Goal: Transaction & Acquisition: Download file/media

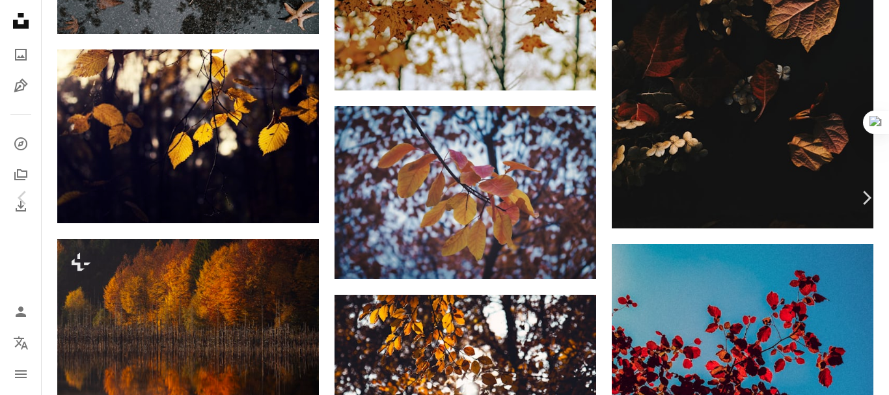
scroll to position [9840, 0]
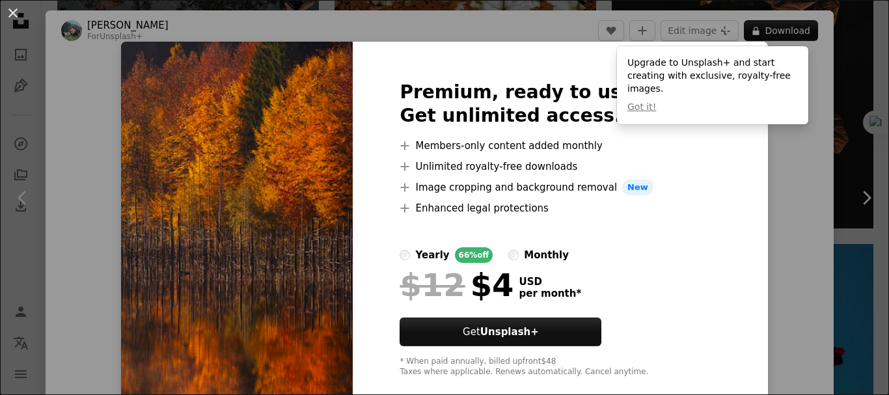
click at [271, 206] on img at bounding box center [237, 229] width 232 height 375
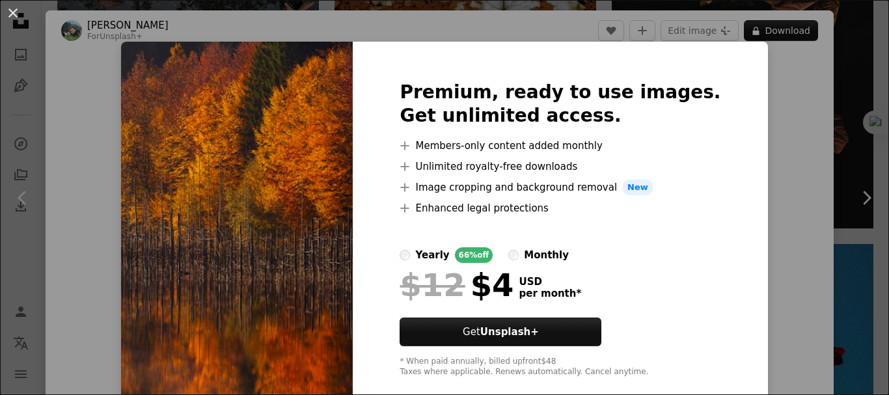
click at [326, 280] on img at bounding box center [237, 229] width 232 height 375
click at [14, 14] on button "An X shape" at bounding box center [13, 13] width 16 height 16
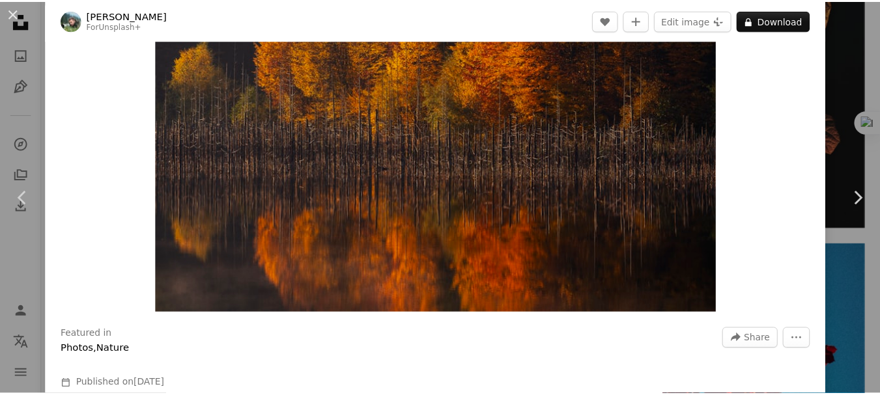
scroll to position [61, 0]
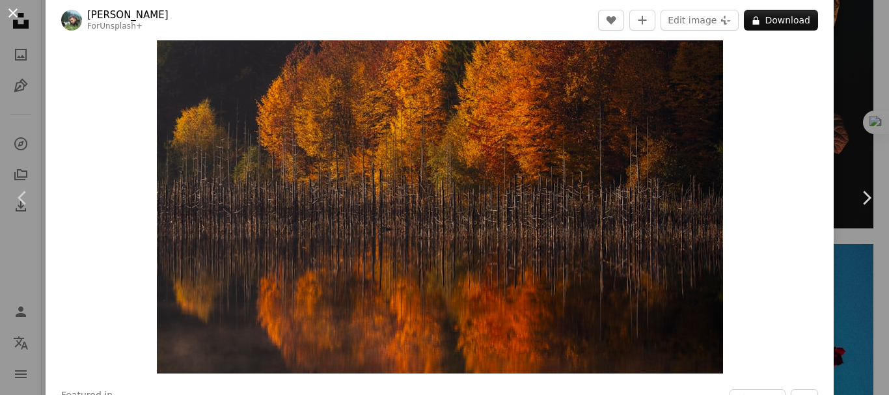
click at [15, 10] on button "An X shape" at bounding box center [13, 13] width 16 height 16
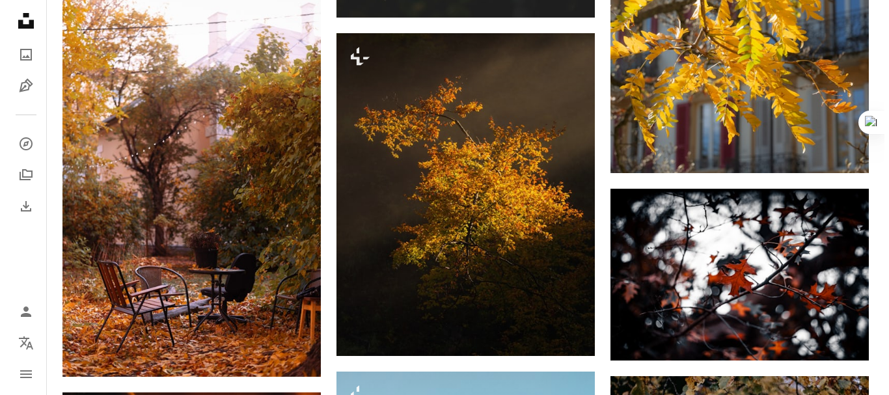
scroll to position [10372, 0]
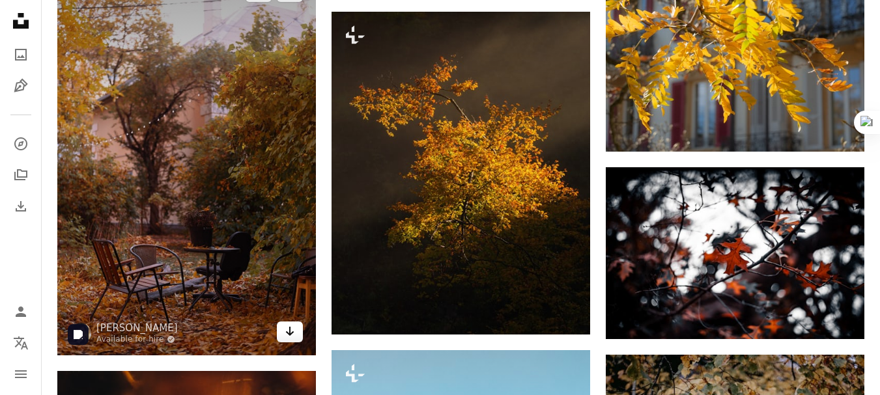
click at [283, 335] on link "Arrow pointing down" at bounding box center [290, 332] width 26 height 21
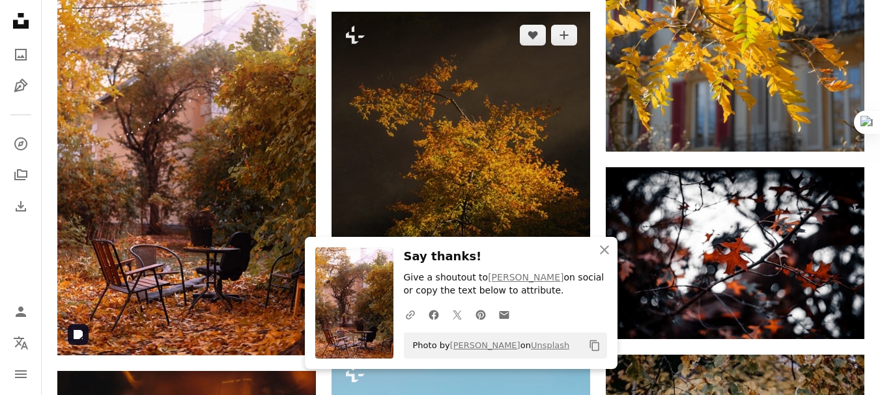
click at [525, 176] on img at bounding box center [460, 173] width 258 height 323
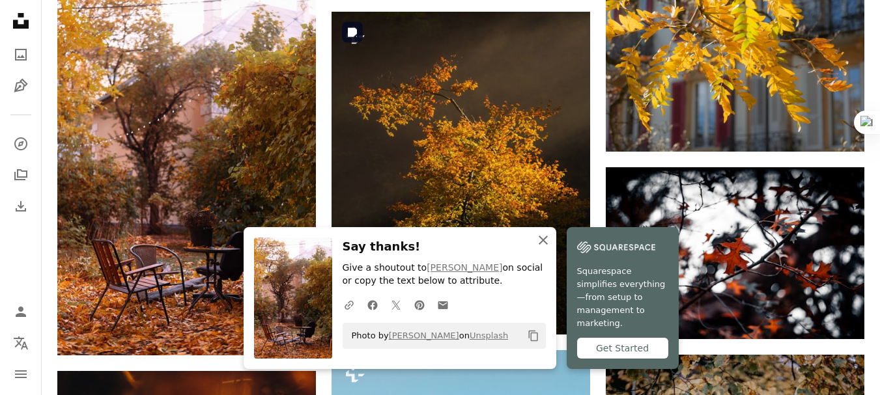
click at [544, 248] on icon "An X shape" at bounding box center [543, 240] width 16 height 16
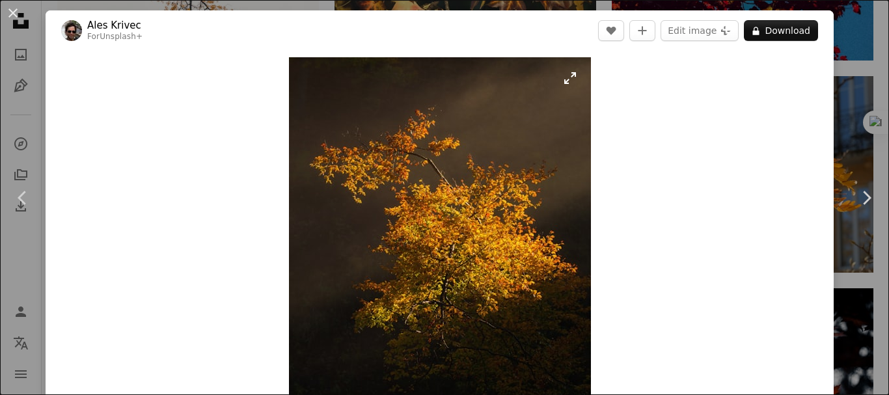
click at [472, 184] on img "Zoom in on this image" at bounding box center [440, 246] width 302 height 378
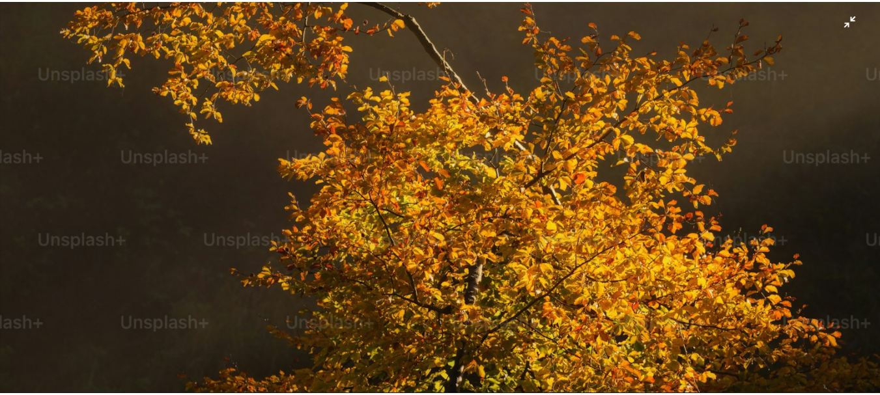
scroll to position [296, 0]
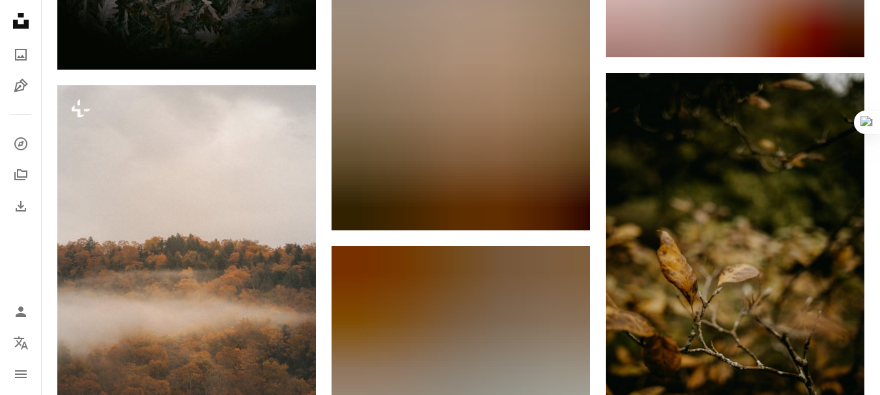
scroll to position [11797, 0]
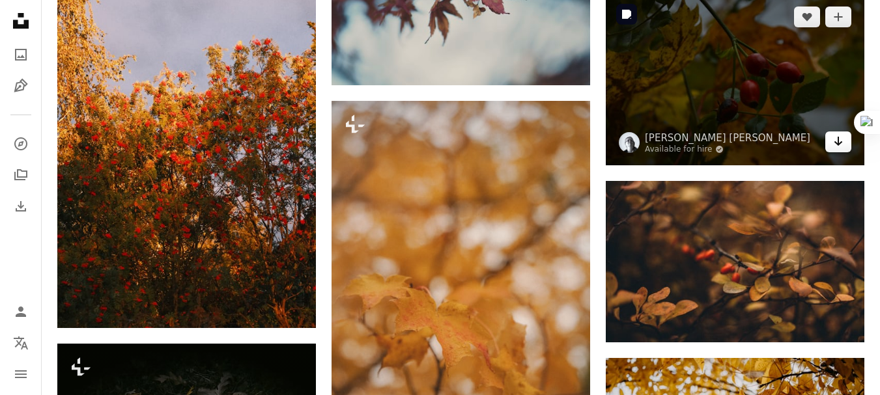
click at [843, 145] on link "Arrow pointing down" at bounding box center [838, 142] width 26 height 21
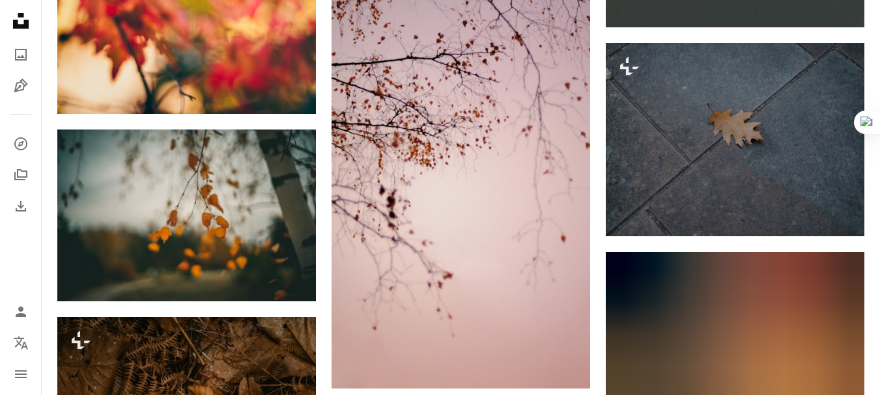
scroll to position [17536, 0]
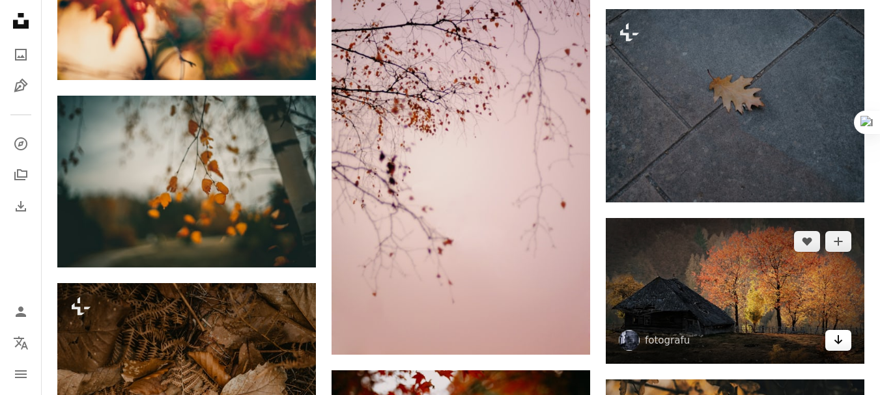
click at [833, 345] on icon "Arrow pointing down" at bounding box center [838, 340] width 10 height 16
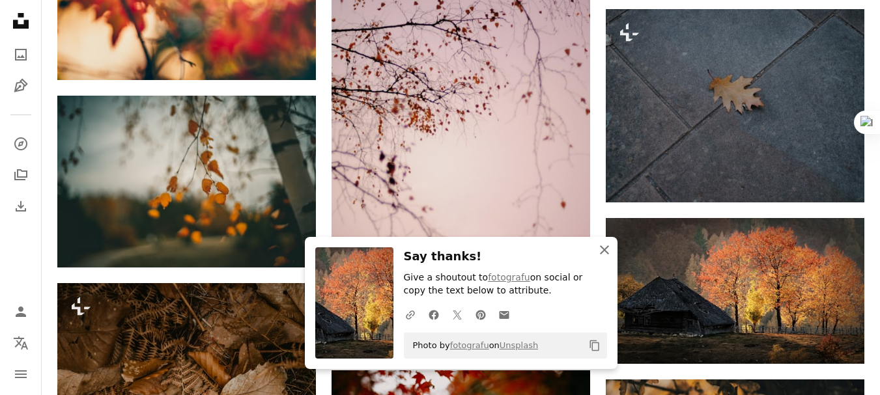
click at [602, 245] on icon "An X shape" at bounding box center [604, 250] width 16 height 16
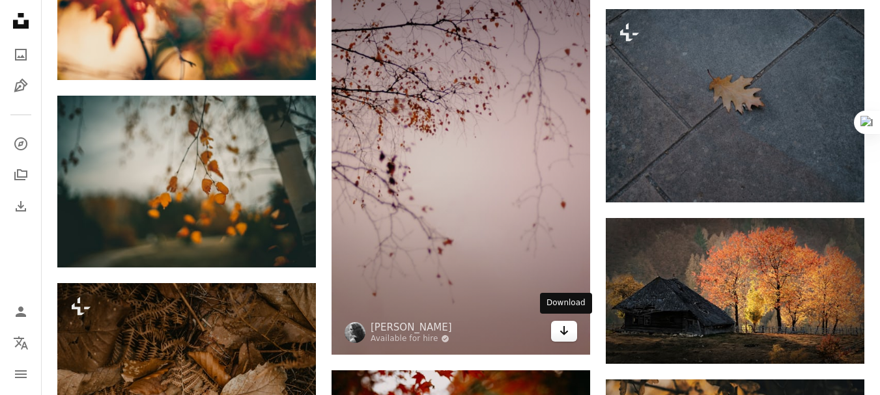
click at [563, 330] on icon "Download" at bounding box center [564, 330] width 8 height 9
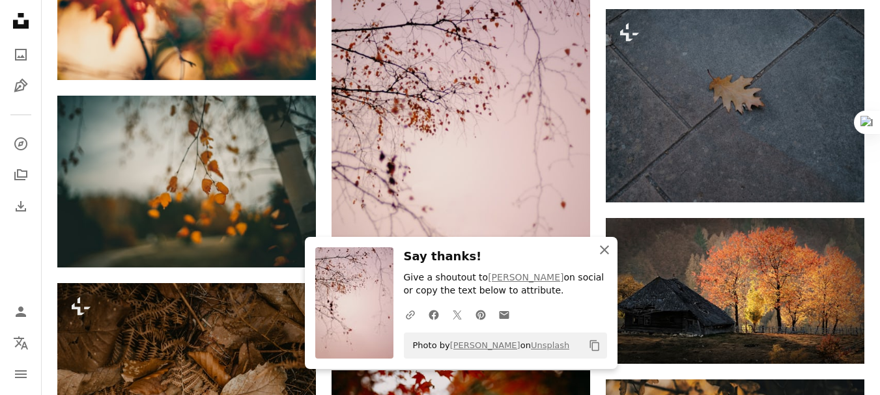
click at [607, 254] on icon "An X shape" at bounding box center [604, 250] width 16 height 16
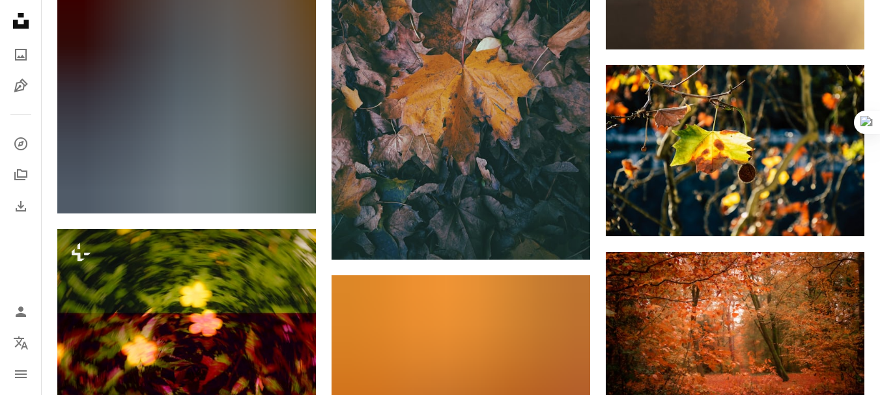
scroll to position [24123, 0]
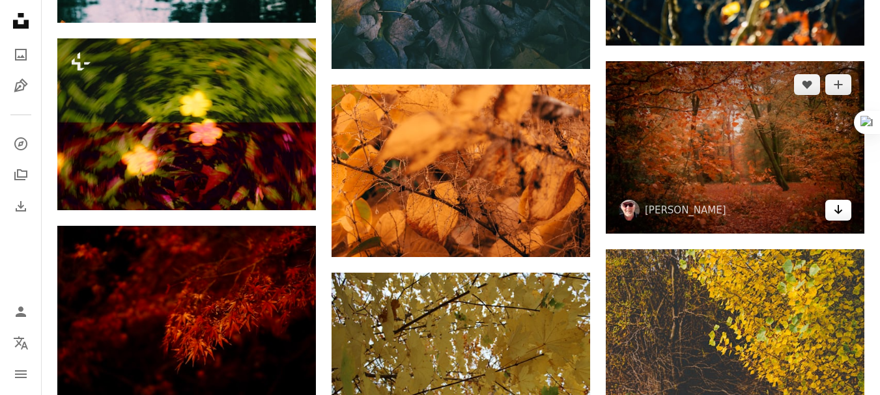
click at [841, 214] on icon "Arrow pointing down" at bounding box center [838, 210] width 10 height 16
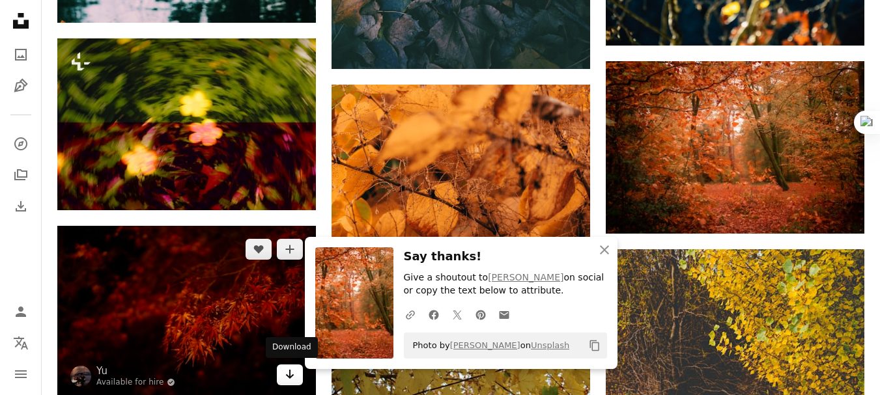
click at [287, 378] on icon "Arrow pointing down" at bounding box center [290, 375] width 10 height 16
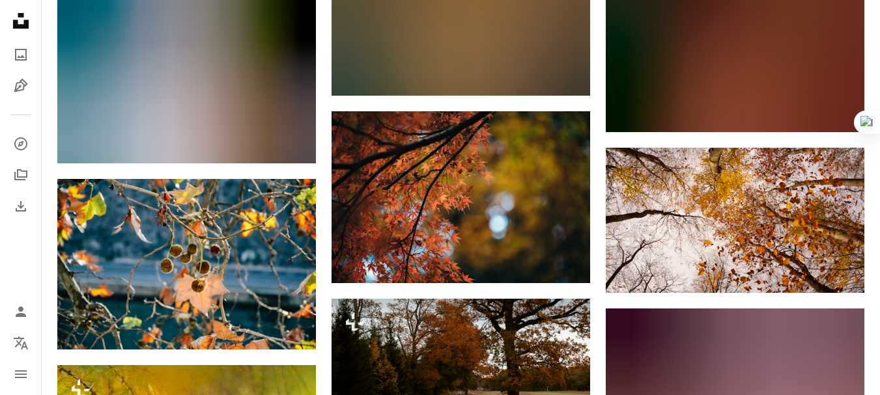
scroll to position [27563, 0]
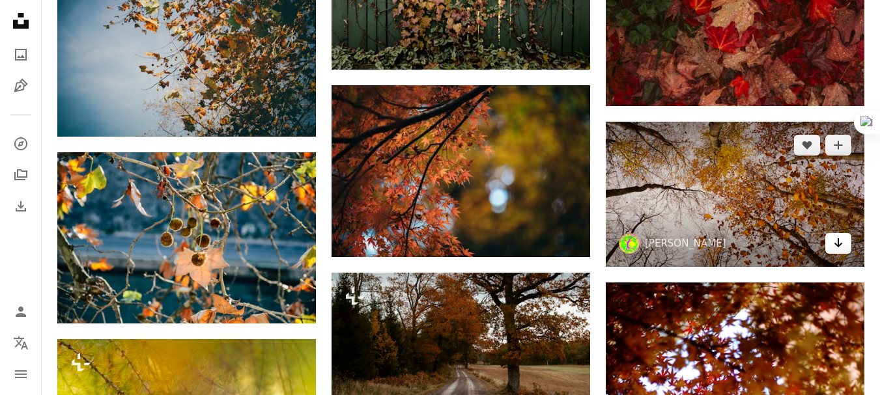
click at [839, 240] on icon "Download" at bounding box center [838, 242] width 8 height 9
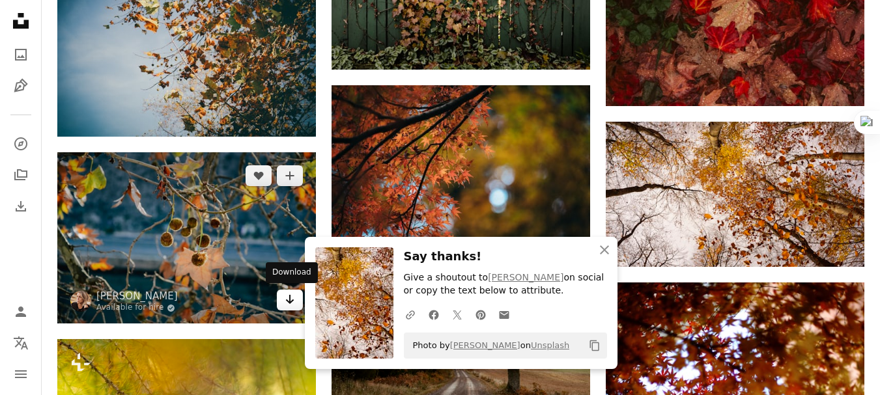
click at [292, 303] on icon "Arrow pointing down" at bounding box center [290, 300] width 10 height 16
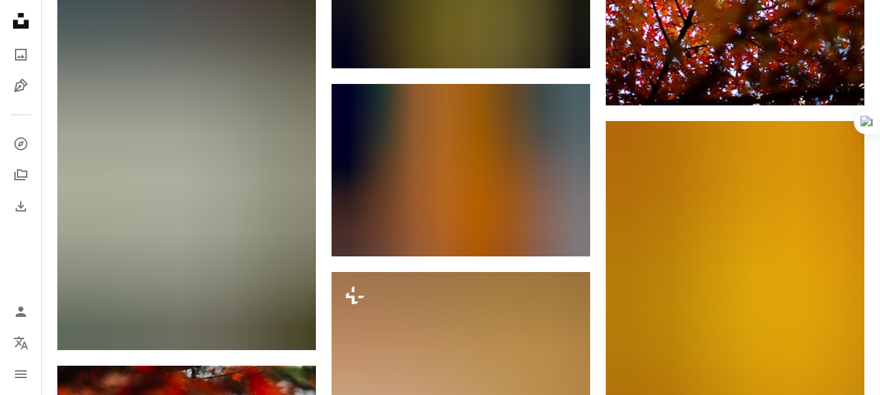
scroll to position [28266, 0]
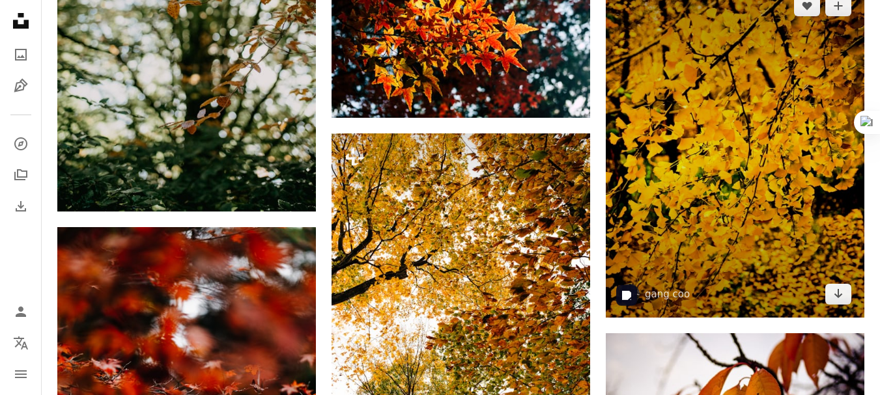
click at [843, 298] on icon "Arrow pointing down" at bounding box center [838, 294] width 10 height 16
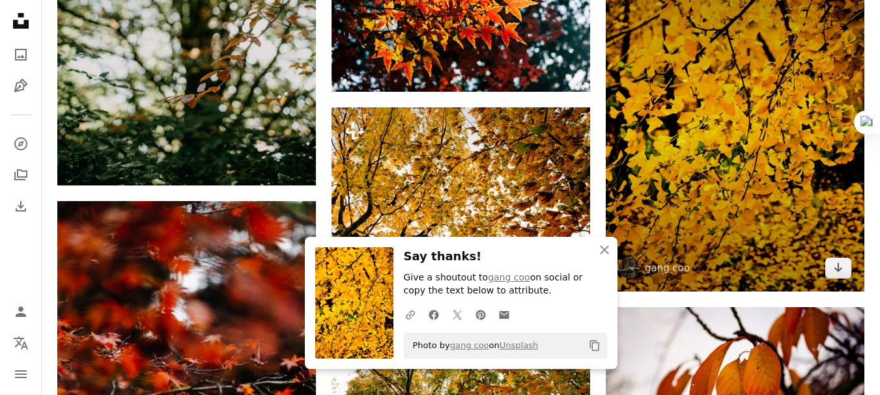
scroll to position [28492, 0]
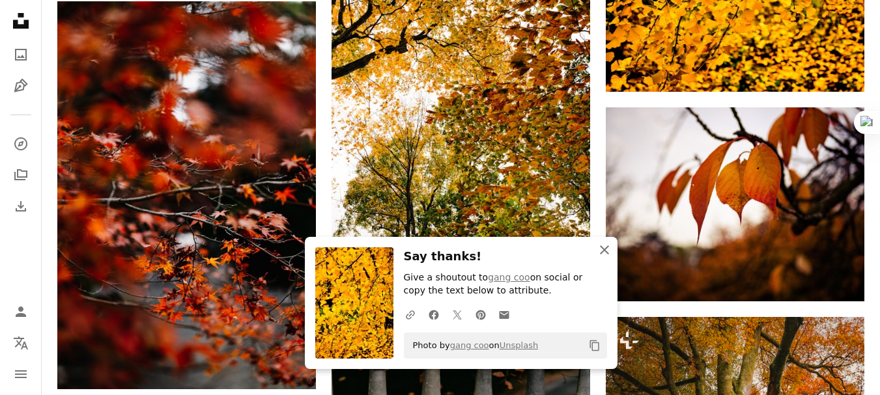
click at [606, 251] on icon "button" at bounding box center [604, 249] width 9 height 9
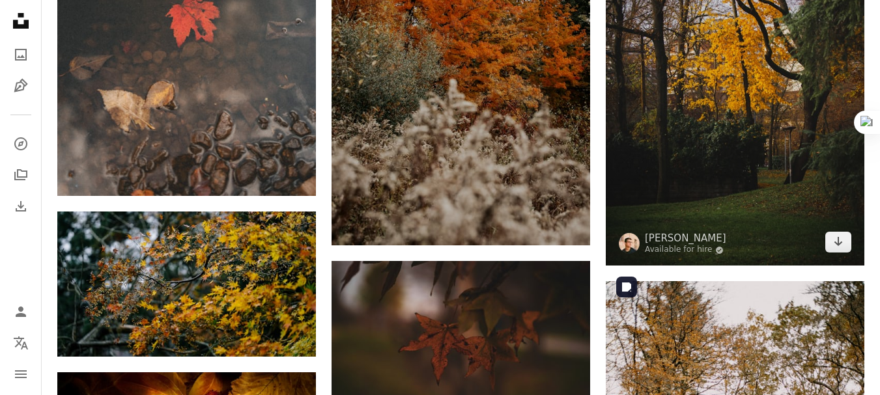
scroll to position [30467, 0]
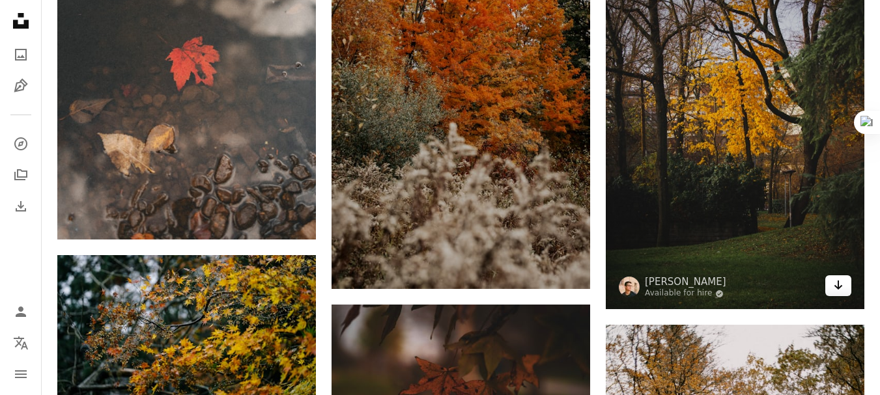
click at [842, 292] on link "Arrow pointing down" at bounding box center [838, 285] width 26 height 21
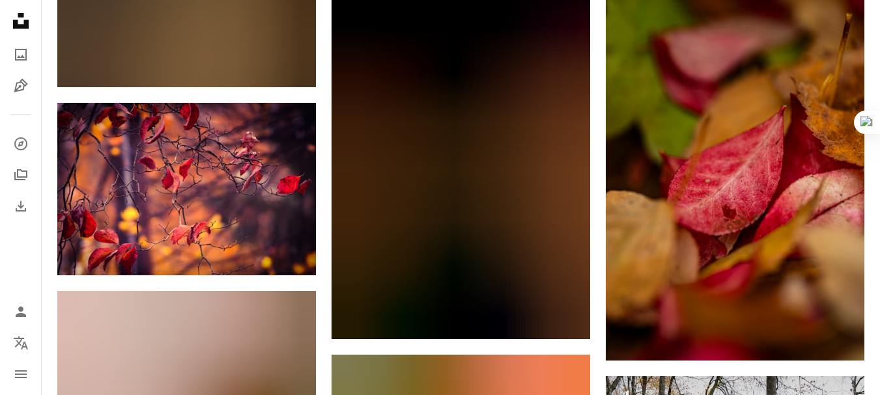
scroll to position [32763, 0]
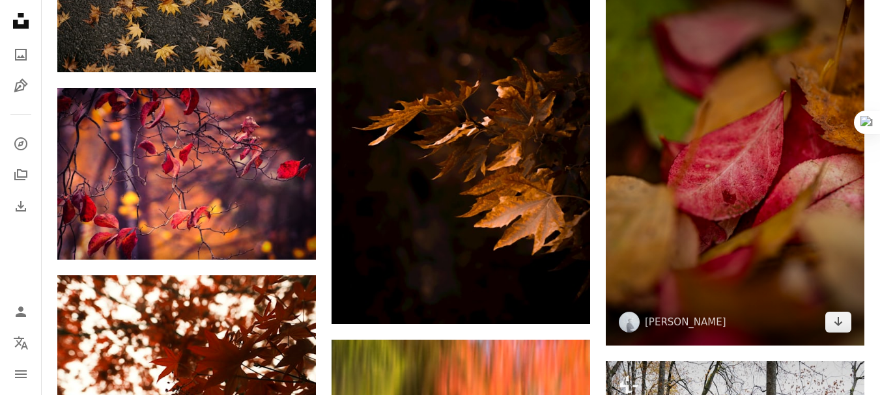
click at [796, 195] on img at bounding box center [735, 152] width 258 height 388
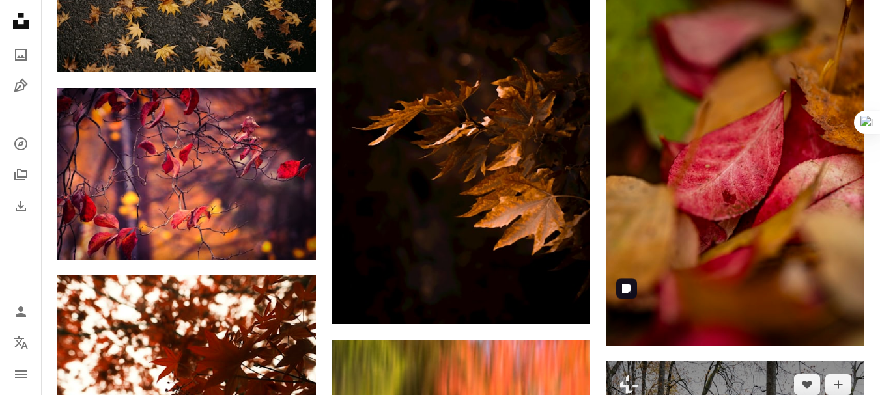
drag, startPoint x: 796, startPoint y: 195, endPoint x: 795, endPoint y: 266, distance: 70.3
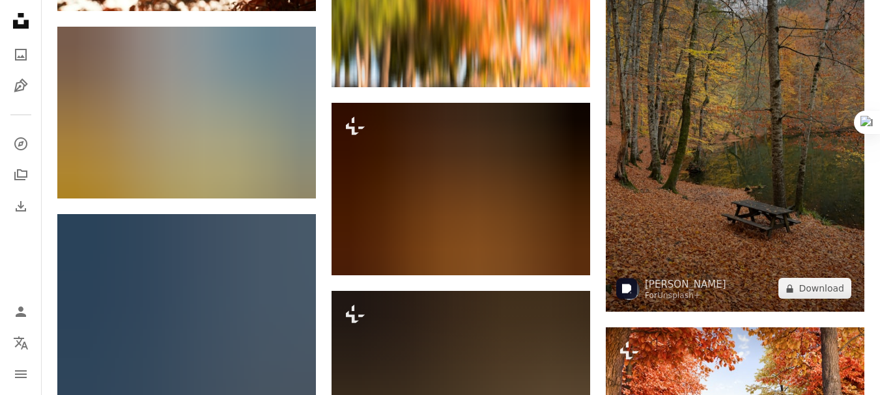
click at [776, 171] on img at bounding box center [735, 118] width 258 height 388
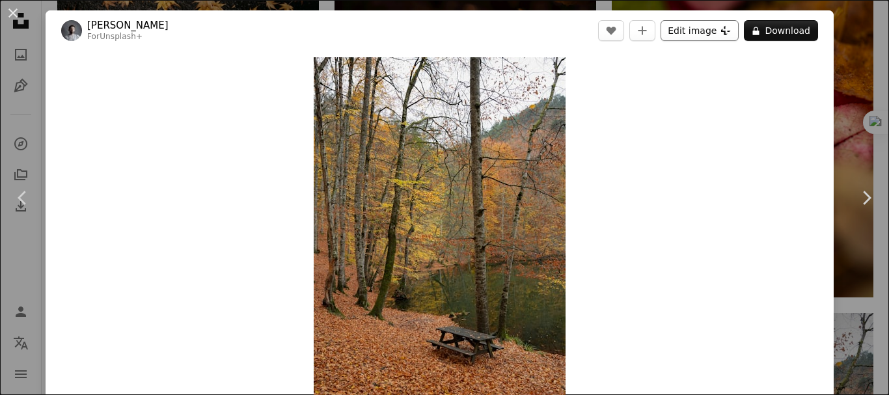
click at [708, 33] on button "Edit image Plus sign for Unsplash+" at bounding box center [700, 30] width 78 height 21
click at [698, 35] on button "Edit image Plus sign for Unsplash+" at bounding box center [700, 30] width 78 height 21
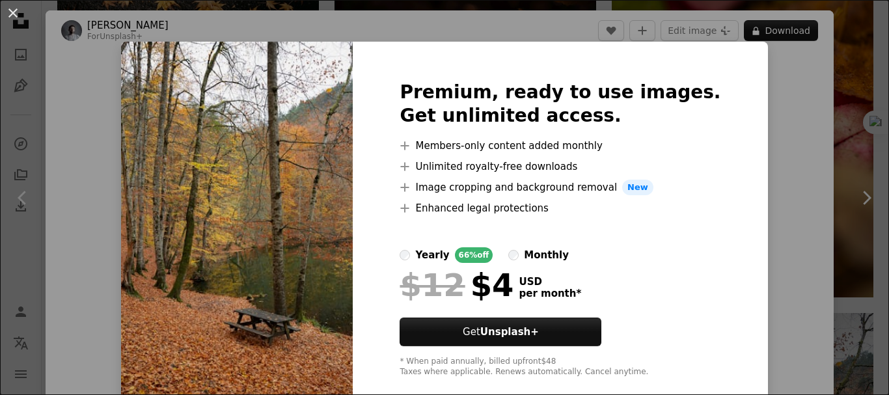
drag, startPoint x: 753, startPoint y: 24, endPoint x: 342, endPoint y: 181, distance: 439.8
click at [342, 181] on img at bounding box center [237, 229] width 232 height 375
click at [12, 11] on button "An X shape" at bounding box center [13, 13] width 16 height 16
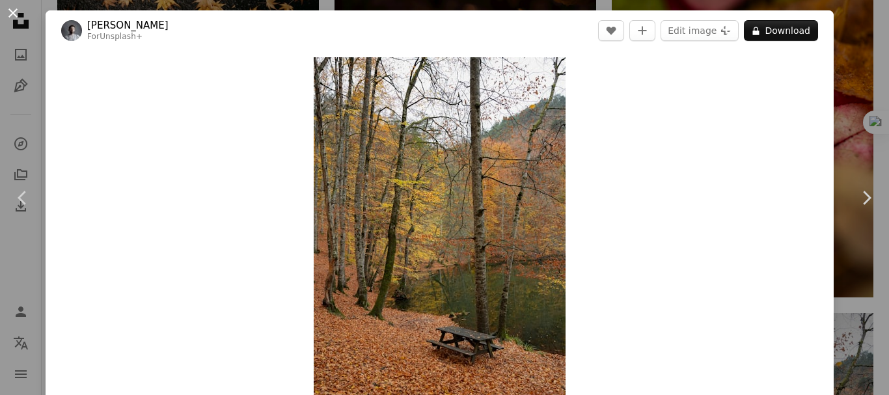
click at [16, 12] on button "An X shape" at bounding box center [13, 13] width 16 height 16
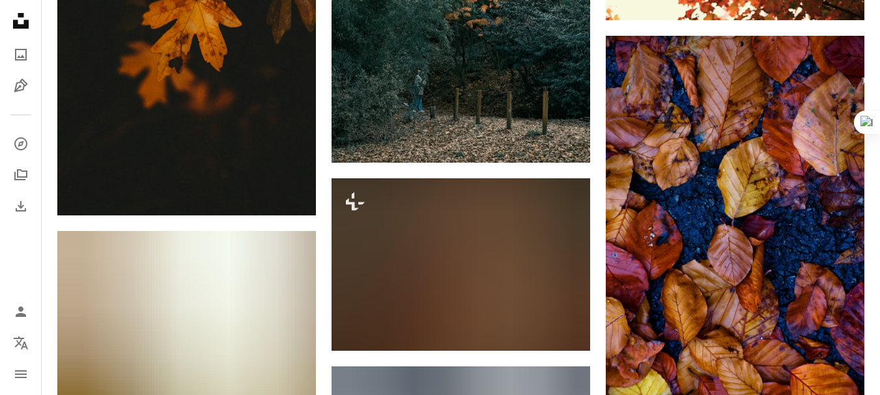
scroll to position [38522, 0]
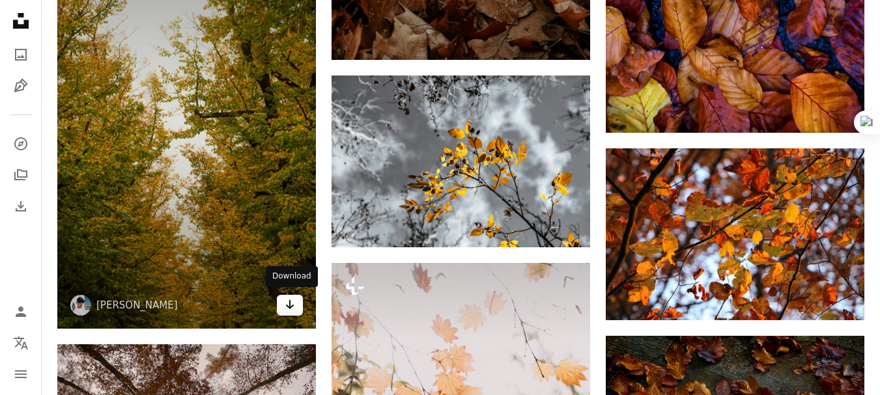
click at [289, 308] on icon "Arrow pointing down" at bounding box center [290, 305] width 10 height 16
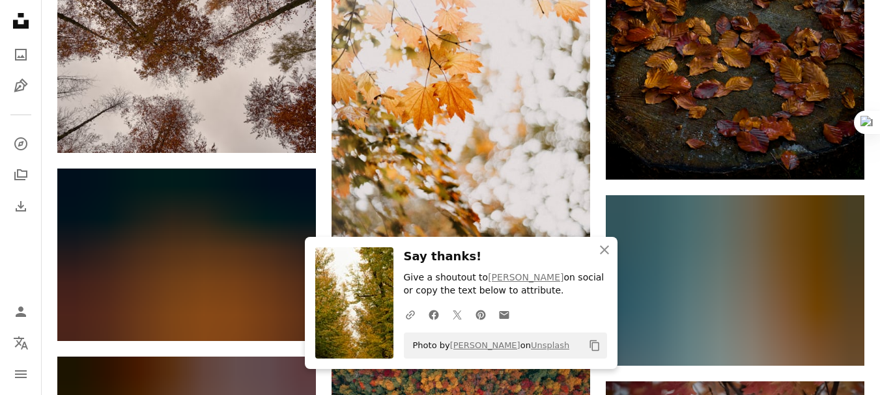
scroll to position [39104, 0]
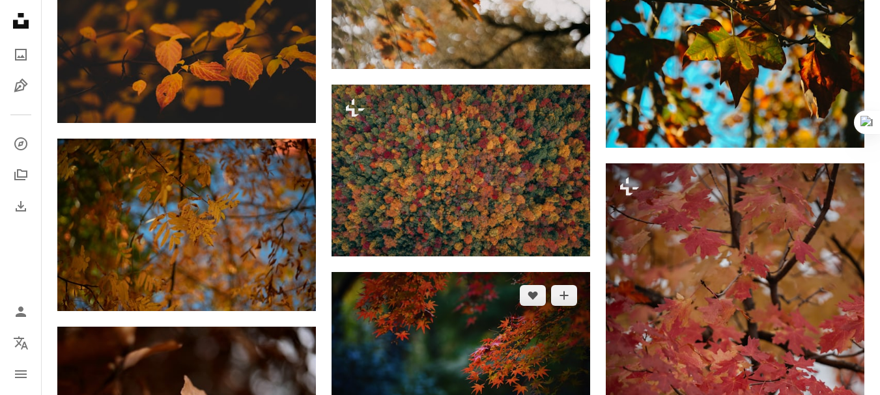
click at [552, 272] on img at bounding box center [460, 358] width 258 height 173
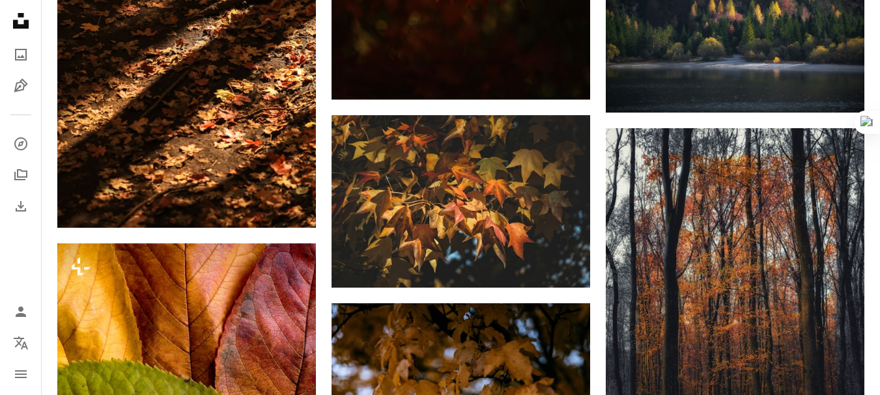
scroll to position [41391, 0]
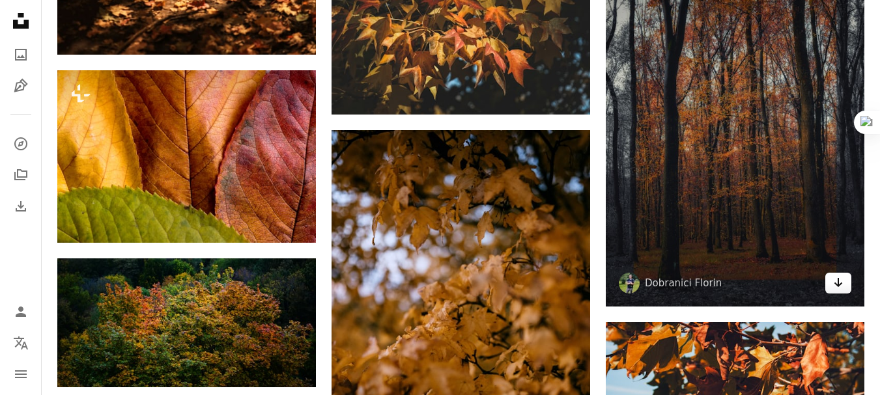
click at [837, 277] on icon "Arrow pointing down" at bounding box center [838, 283] width 10 height 16
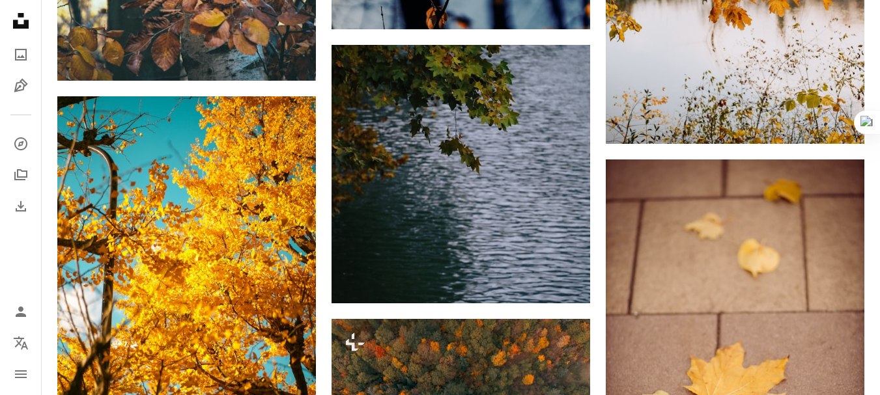
scroll to position [45313, 0]
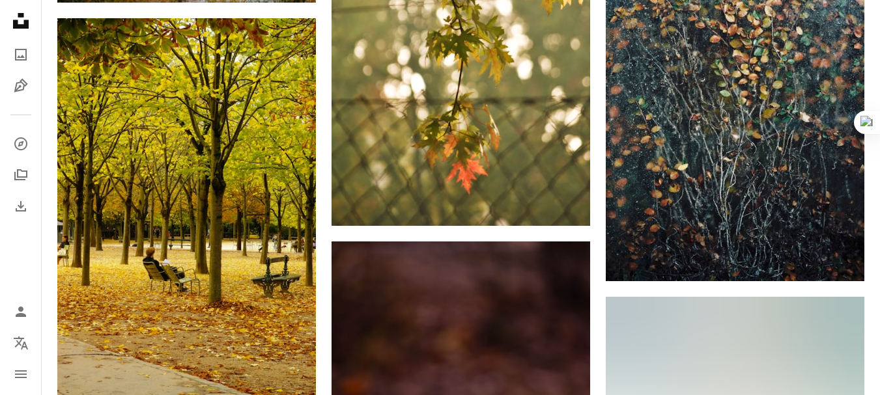
scroll to position [49657, 0]
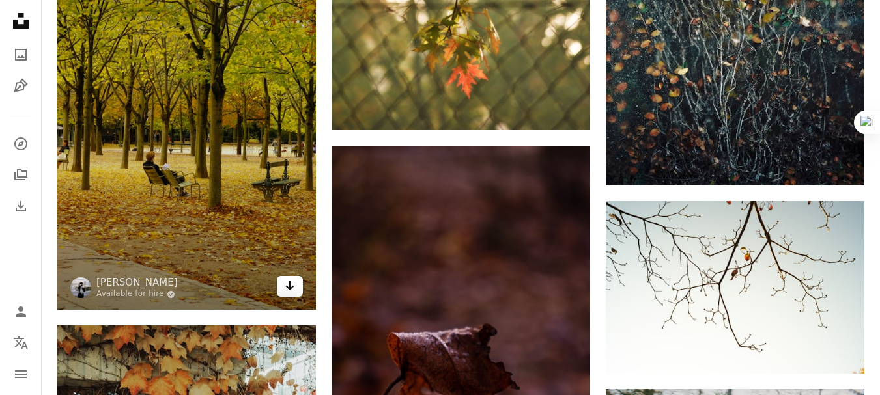
click at [290, 283] on icon "Download" at bounding box center [290, 285] width 8 height 9
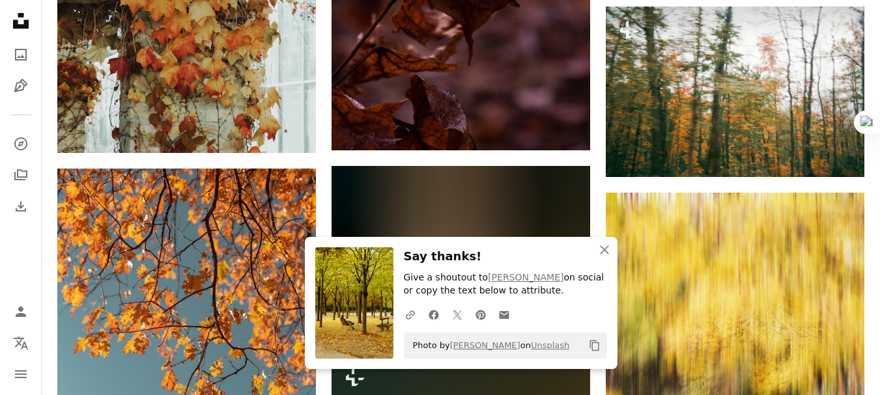
scroll to position [50247, 0]
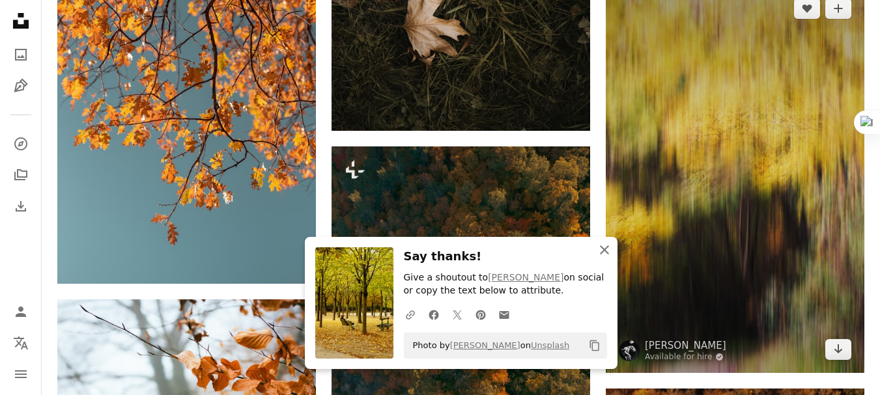
click at [604, 247] on icon "An X shape" at bounding box center [604, 250] width 16 height 16
click at [603, 250] on icon "button" at bounding box center [604, 249] width 9 height 9
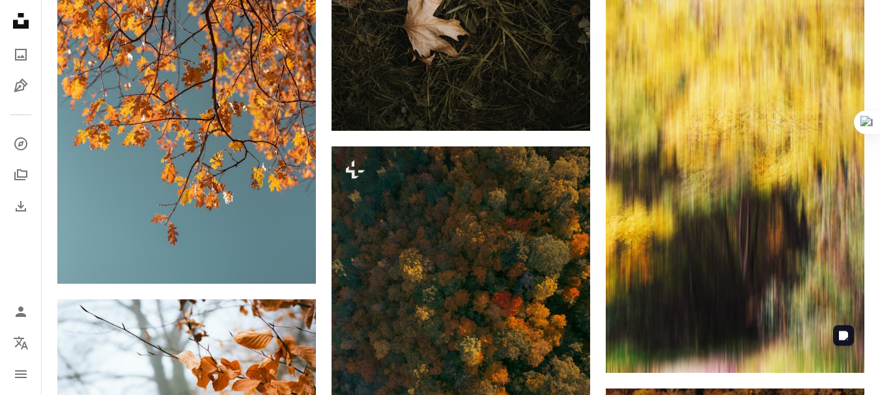
scroll to position [50908, 0]
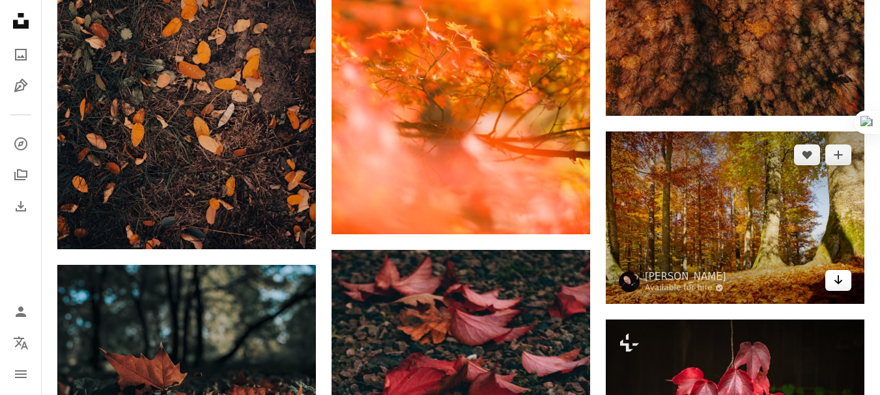
click at [833, 279] on icon "Arrow pointing down" at bounding box center [838, 280] width 10 height 16
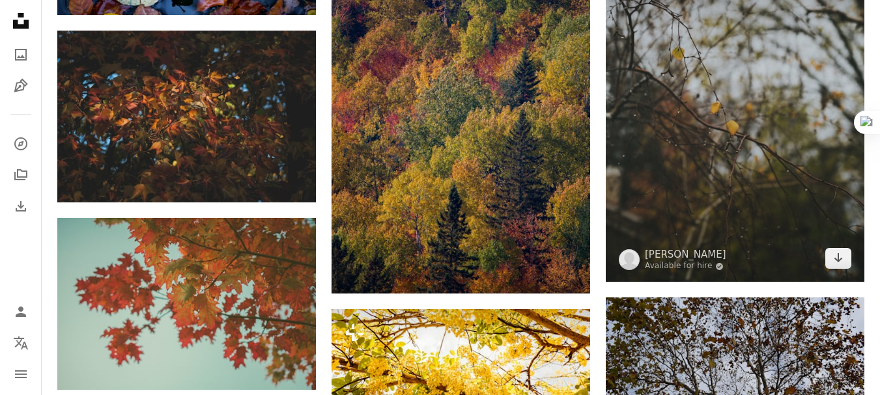
scroll to position [53227, 0]
